Goal: Information Seeking & Learning: Check status

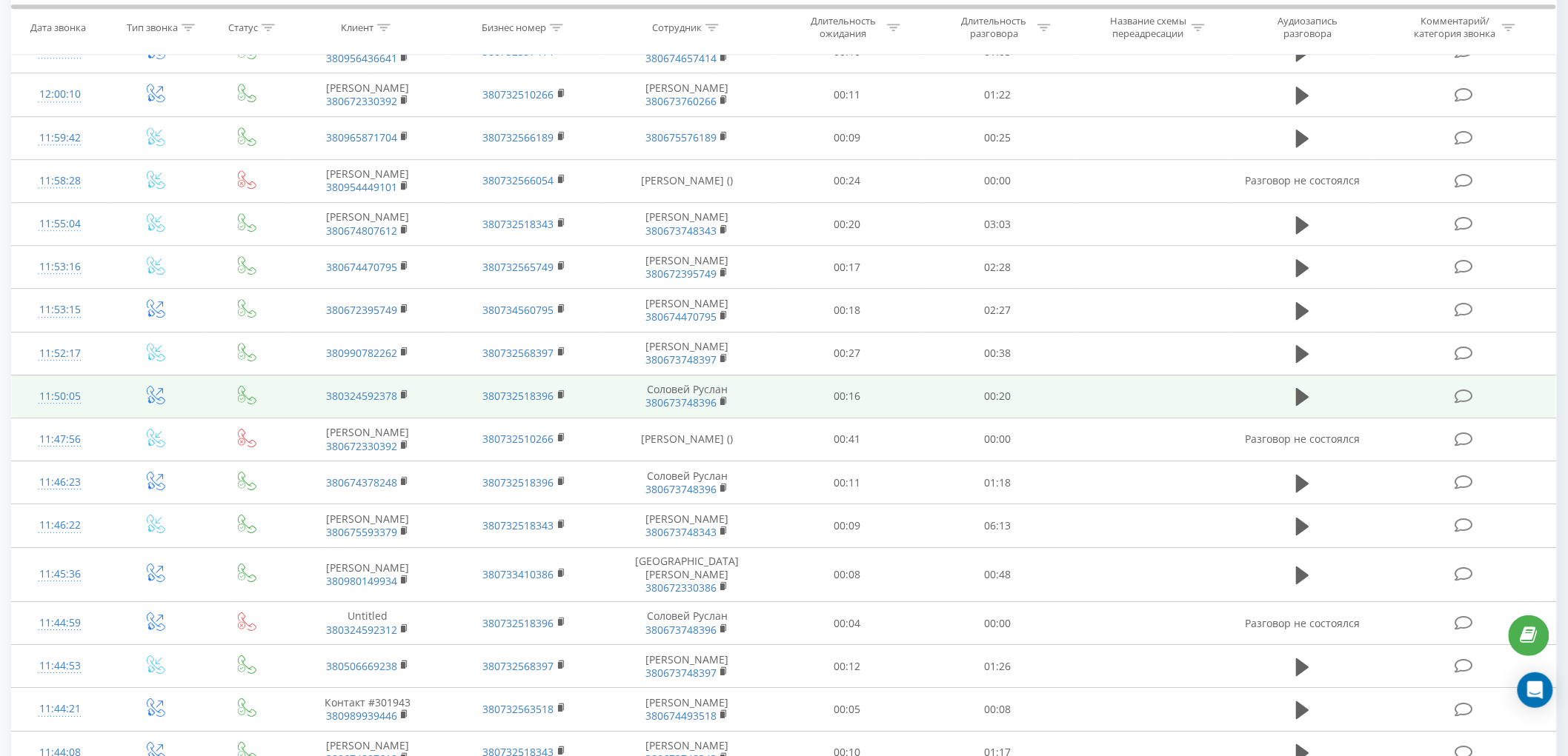
scroll to position [1728, 0]
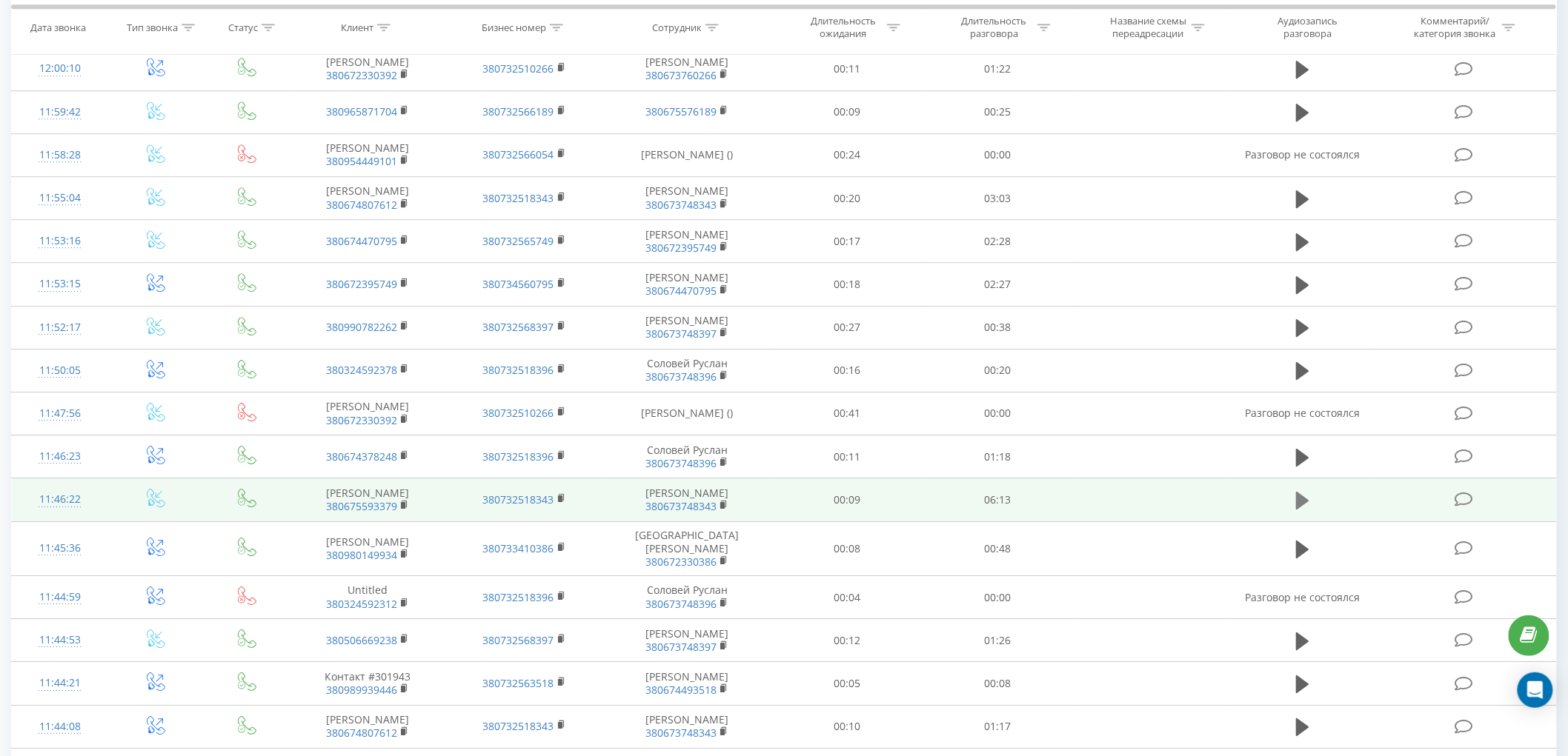
click at [1300, 509] on icon at bounding box center [1302, 501] width 13 height 18
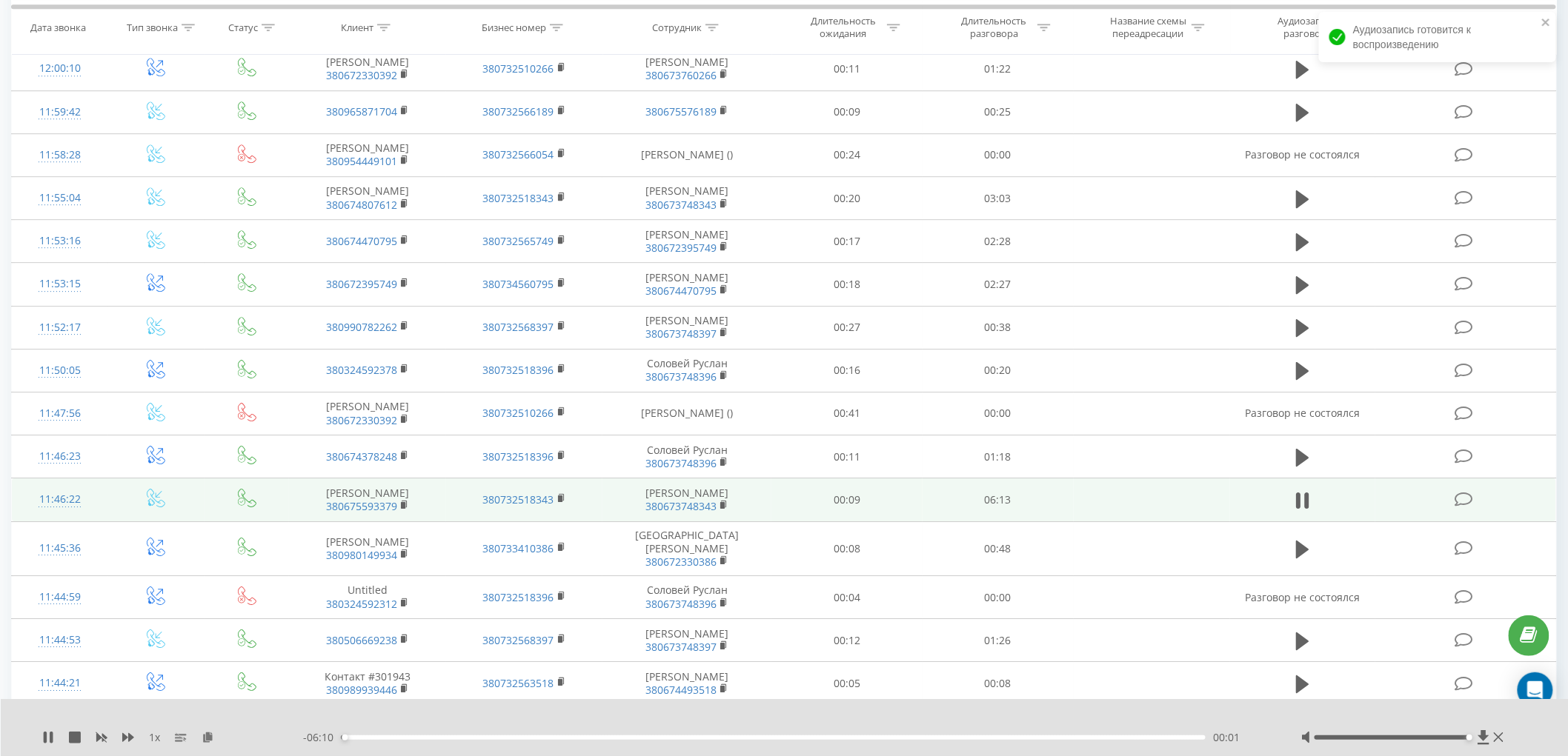
click at [1467, 736] on div at bounding box center [1392, 738] width 155 height 5
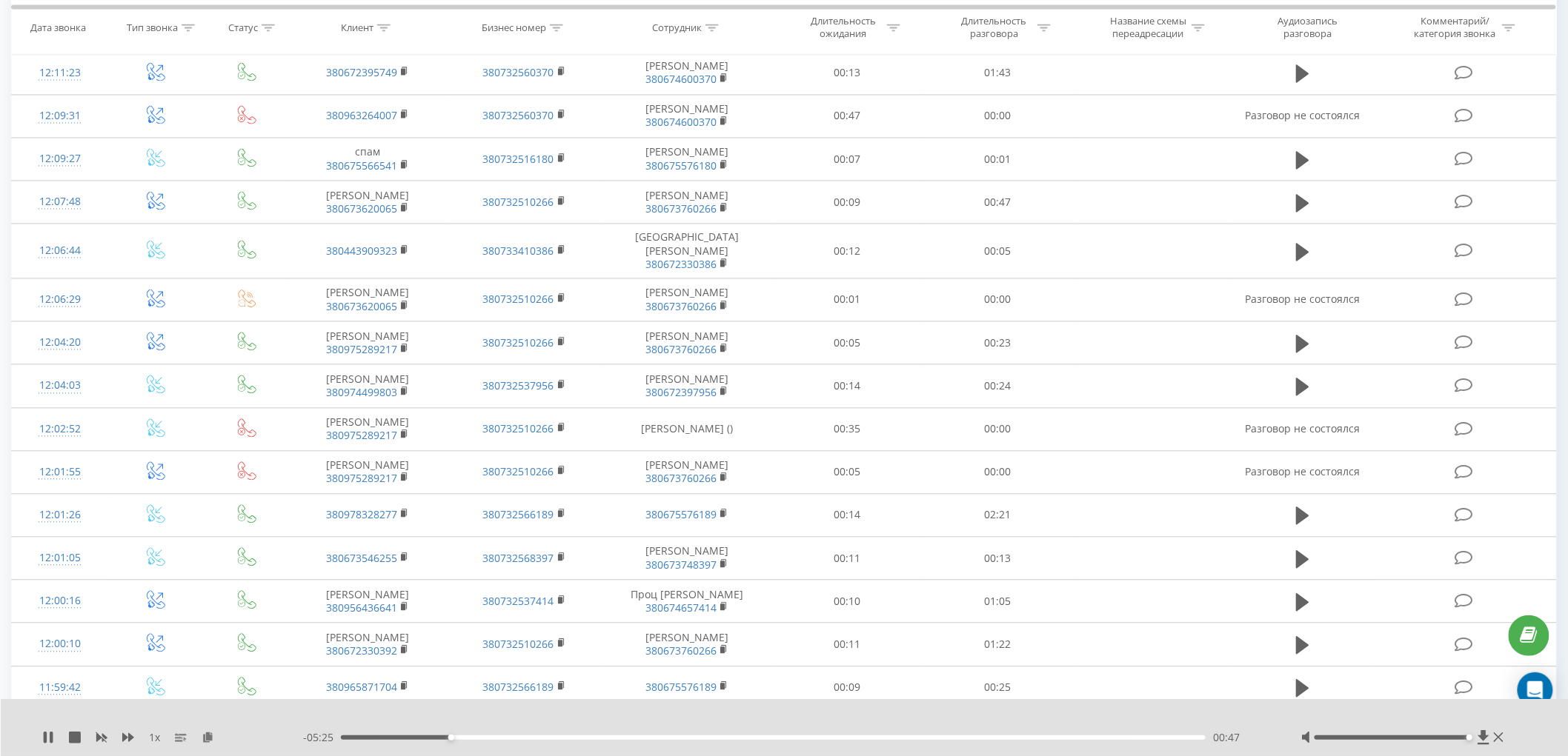
scroll to position [987, 0]
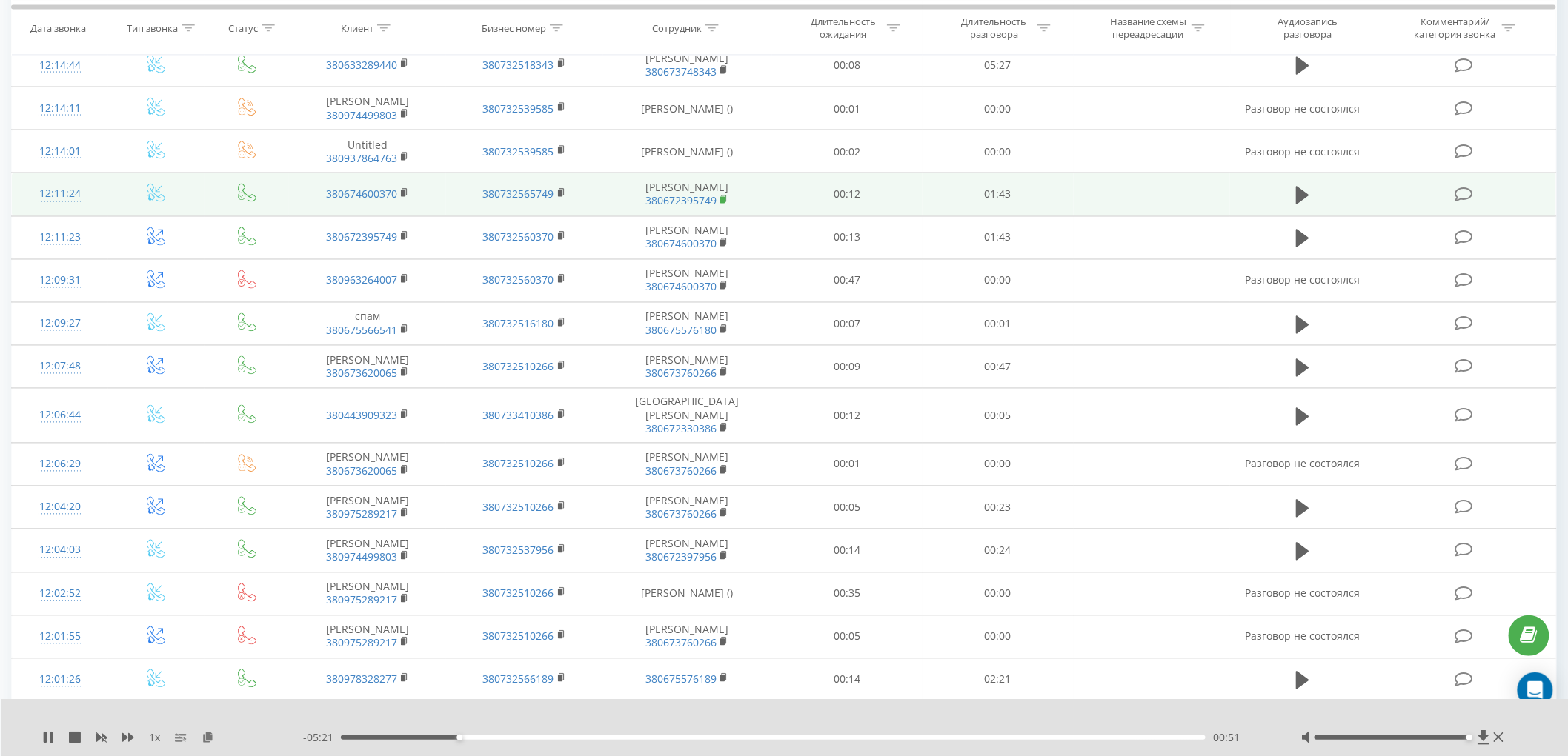
click at [727, 202] on icon at bounding box center [724, 199] width 6 height 6
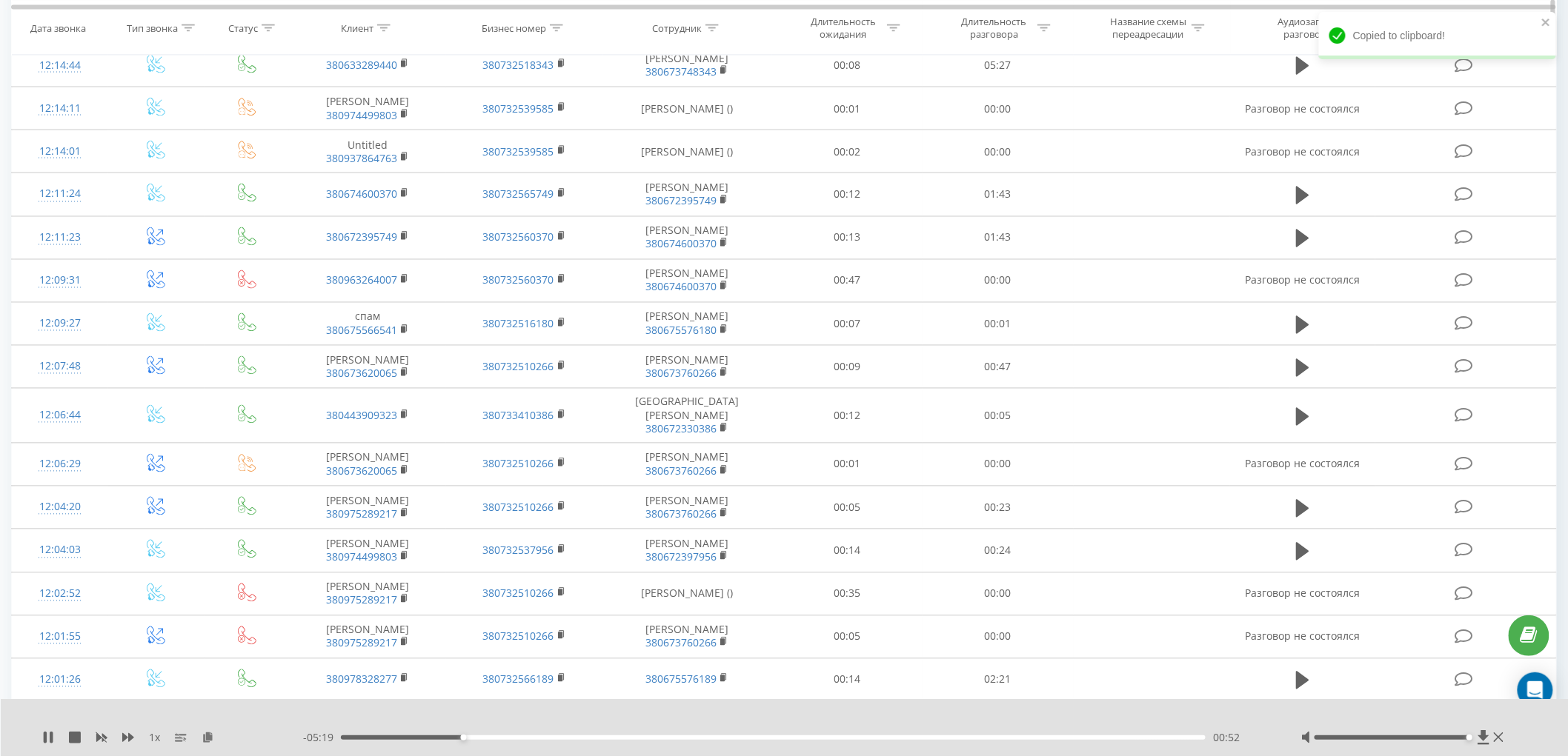
click at [710, 28] on icon at bounding box center [712, 27] width 13 height 7
click at [678, 141] on input "text" at bounding box center [688, 134] width 131 height 26
paste input "380672395749"
click button "OK" at bounding box center [719, 163] width 63 height 19
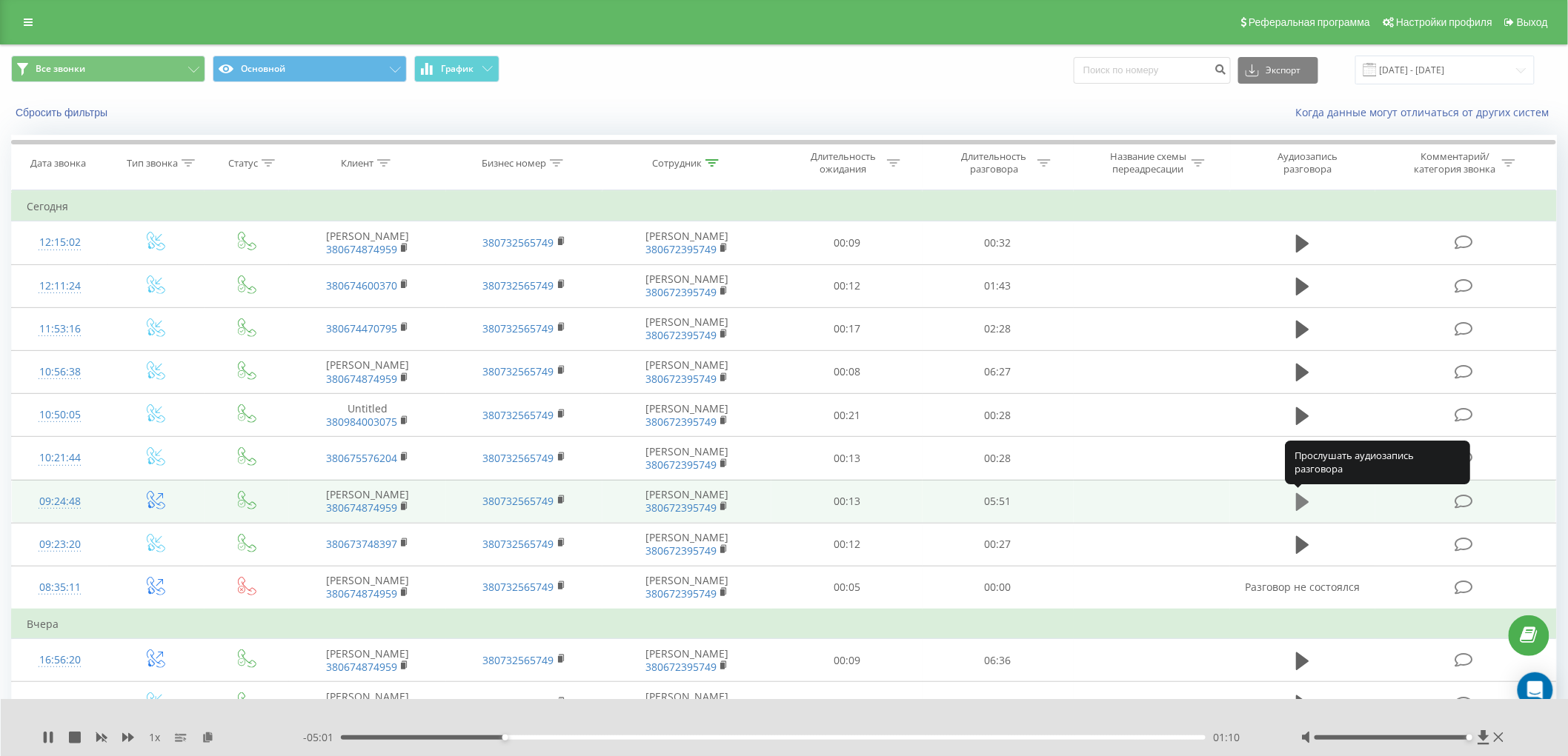
click at [1299, 505] on icon at bounding box center [1302, 502] width 13 height 18
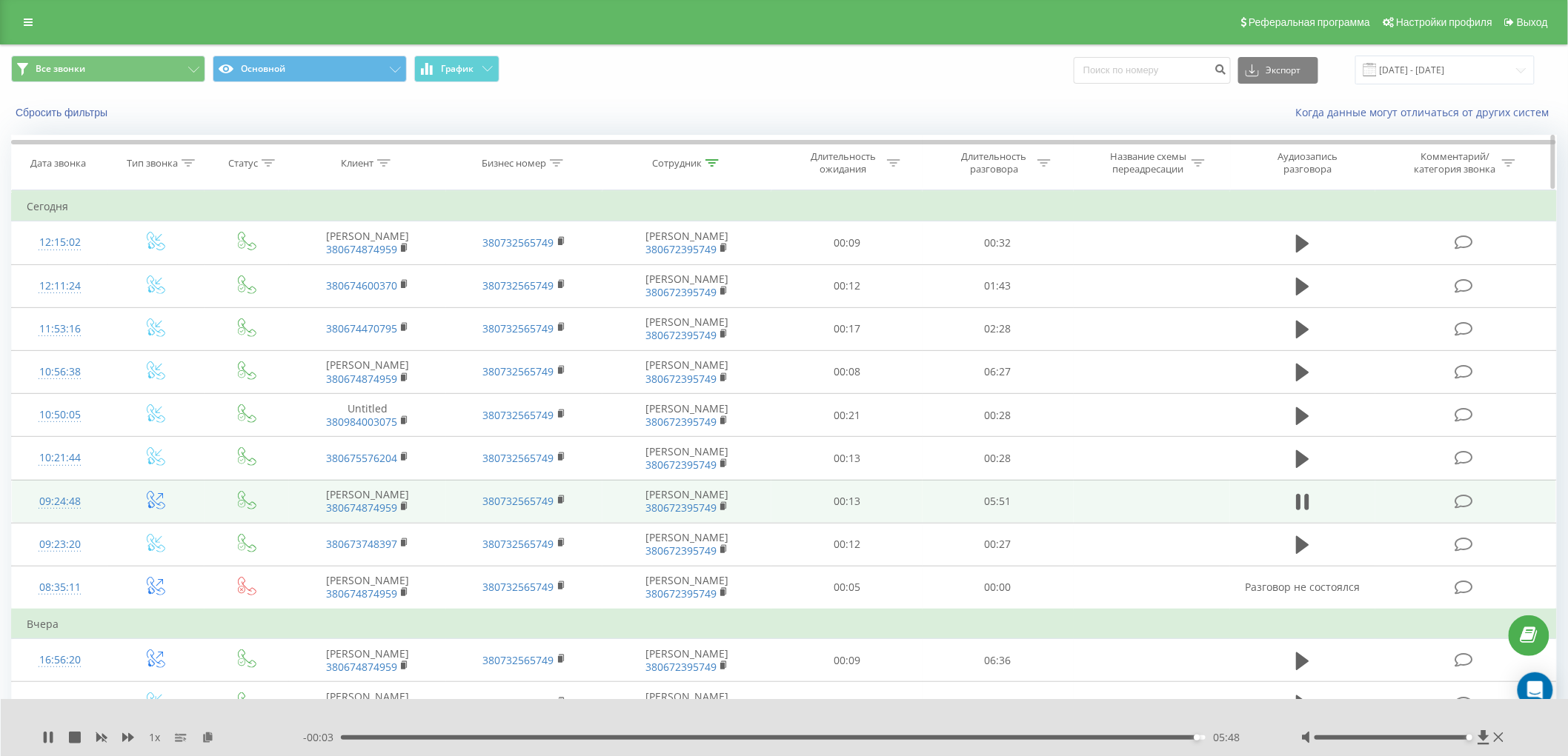
click at [712, 164] on icon at bounding box center [712, 163] width 13 height 7
click at [716, 277] on input "380672395749" at bounding box center [688, 269] width 131 height 26
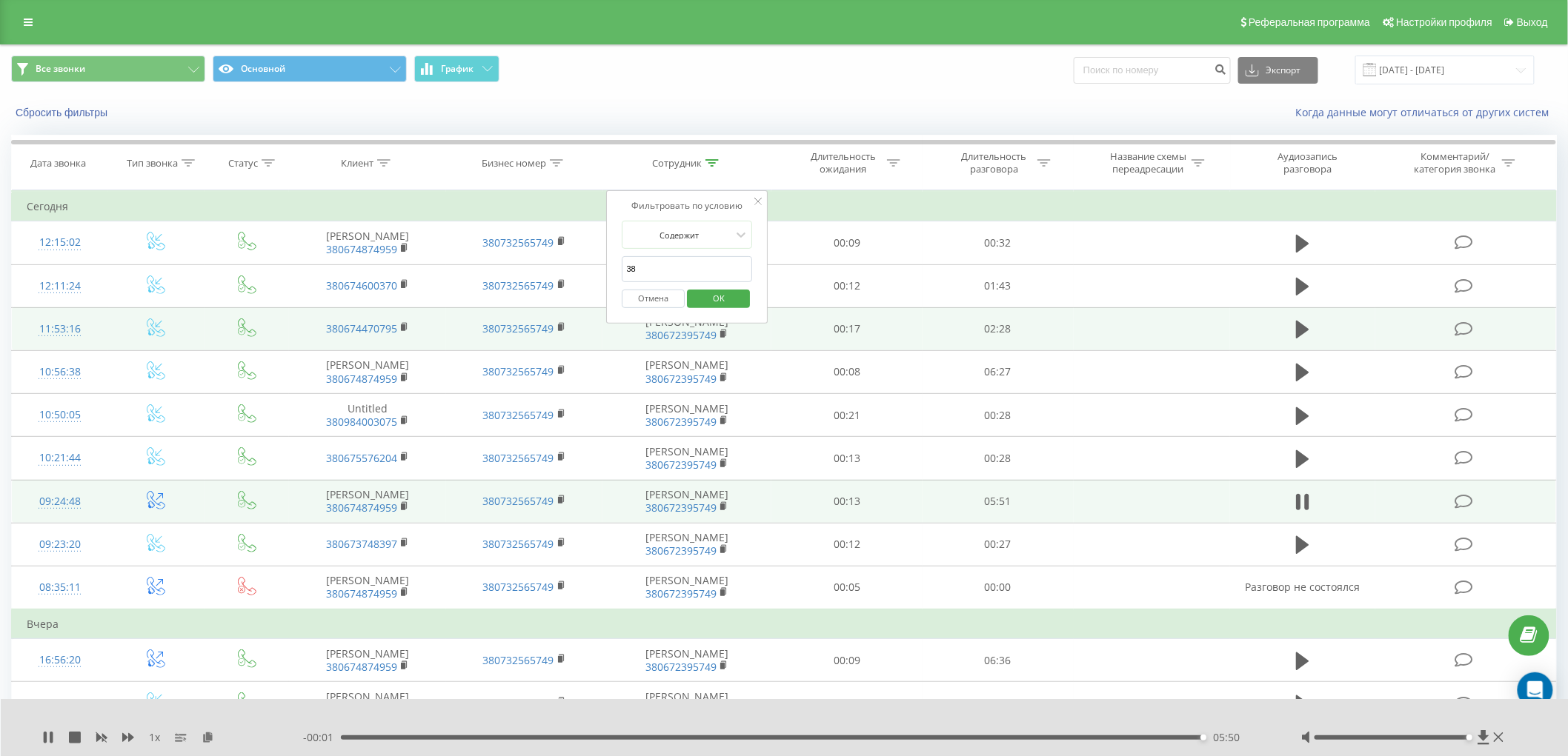
type input "3"
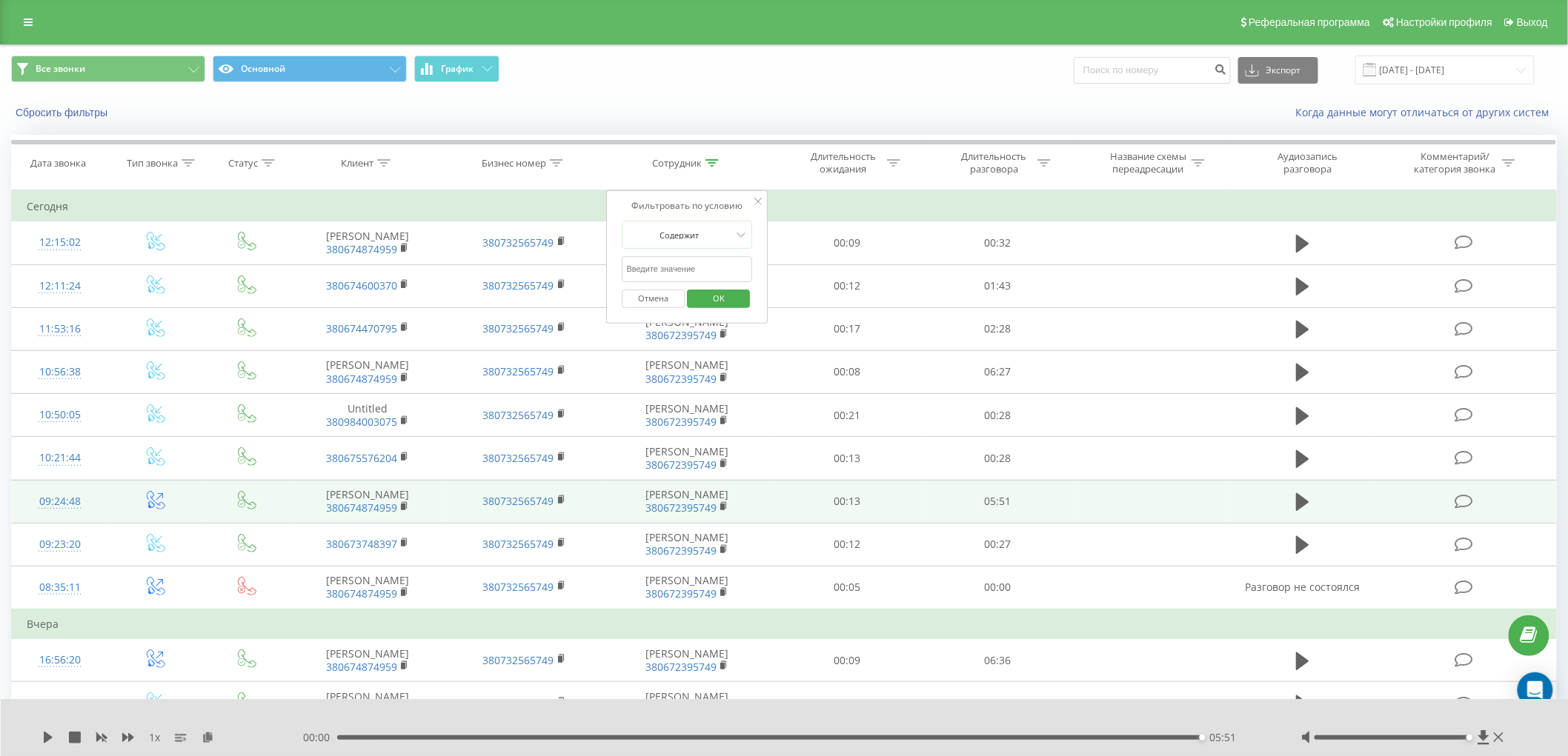
click at [717, 295] on span "OK" at bounding box center [719, 298] width 42 height 23
